Goal: Find specific page/section: Find specific page/section

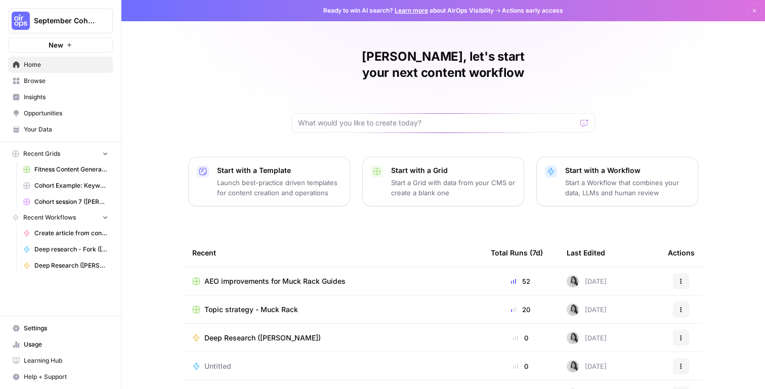
click at [343, 271] on td "AEO improvements for Muck Rack Guides" at bounding box center [333, 281] width 299 height 28
click at [340, 276] on span "AEO improvements for Muck Rack Guides" at bounding box center [274, 281] width 141 height 10
click at [307, 276] on span "AEO improvements for Muck Rack Guides" at bounding box center [274, 281] width 141 height 10
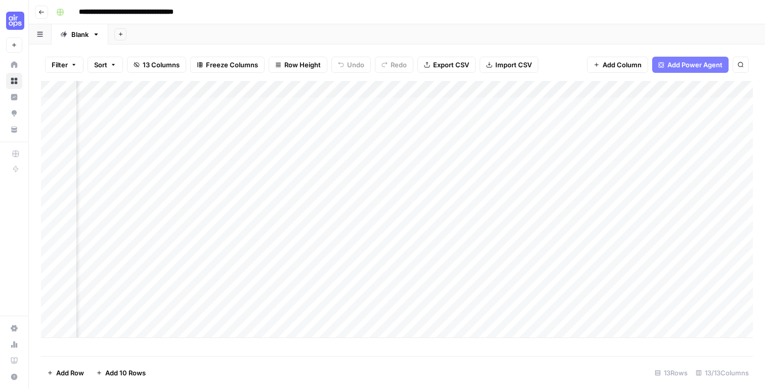
scroll to position [0, 306]
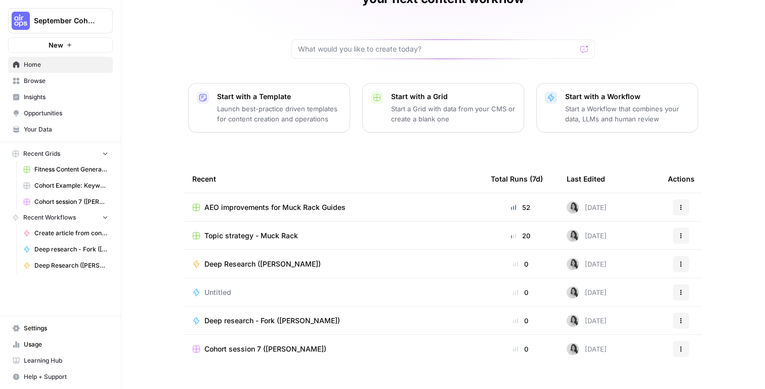
scroll to position [76, 0]
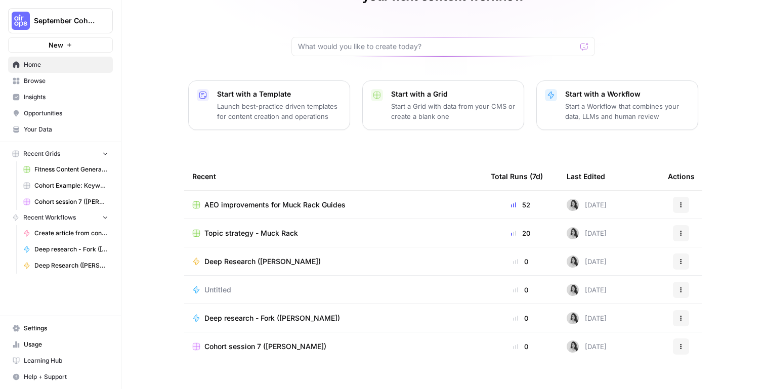
click at [331, 200] on span "AEO improvements for Muck Rack Guides" at bounding box center [274, 205] width 141 height 10
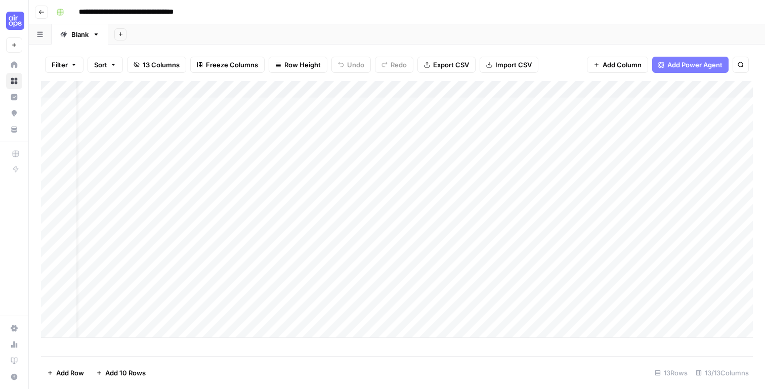
scroll to position [0, 21]
